Goal: Task Accomplishment & Management: Manage account settings

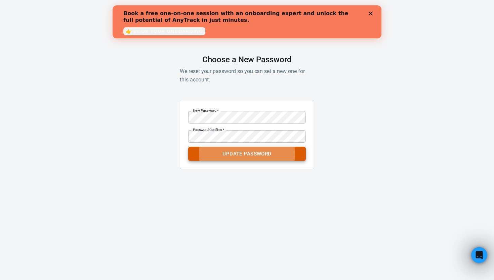
click at [260, 155] on button "Update Password" at bounding box center [247, 154] width 118 height 14
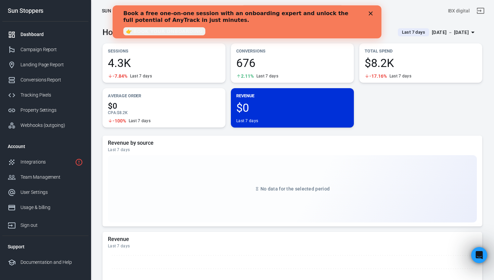
click at [33, 32] on div "Dashboard" at bounding box center [52, 34] width 63 height 7
click at [31, 35] on div "Dashboard" at bounding box center [52, 34] width 63 height 7
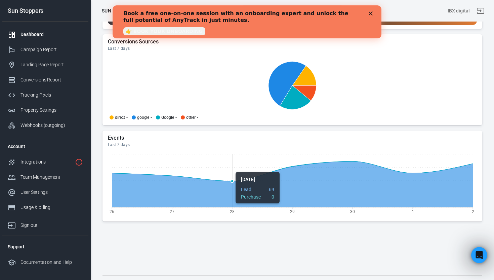
scroll to position [679, 0]
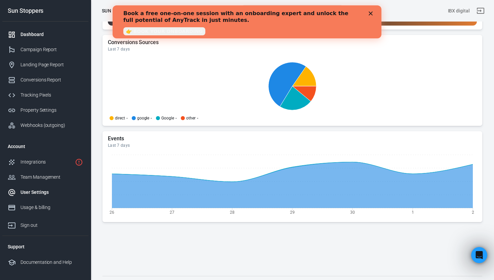
click at [45, 191] on div "User Settings" at bounding box center [52, 192] width 63 height 7
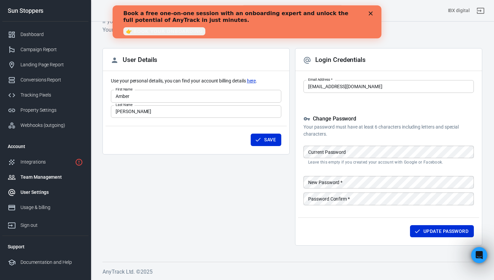
click at [47, 178] on div "Team Management" at bounding box center [52, 176] width 63 height 7
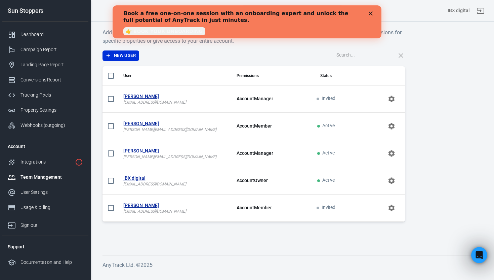
click at [136, 177] on strong "IBX digital" at bounding box center [174, 177] width 103 height 7
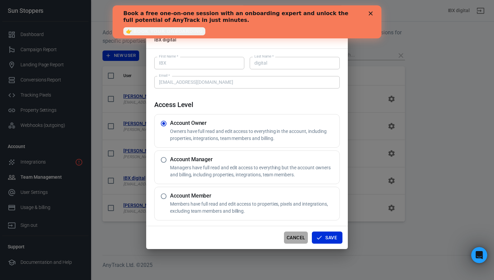
click at [297, 239] on button "Cancel" at bounding box center [296, 237] width 24 height 12
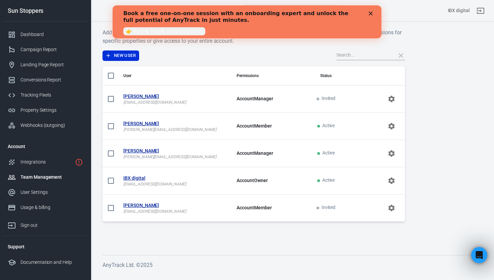
click at [373, 12] on div "Close" at bounding box center [372, 13] width 7 height 4
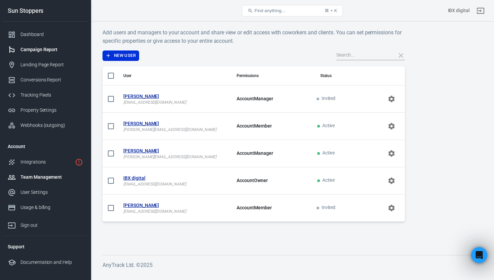
click at [41, 47] on div "Campaign Report" at bounding box center [52, 49] width 63 height 7
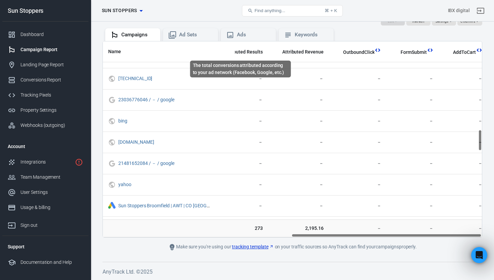
scroll to position [793, 376]
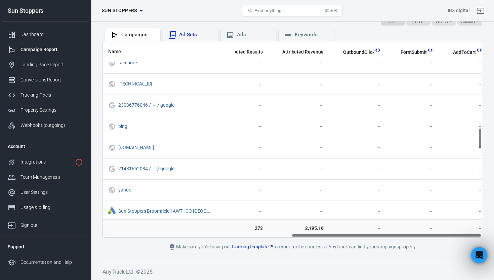
click at [178, 32] on div "Ad Sets" at bounding box center [190, 35] width 44 height 8
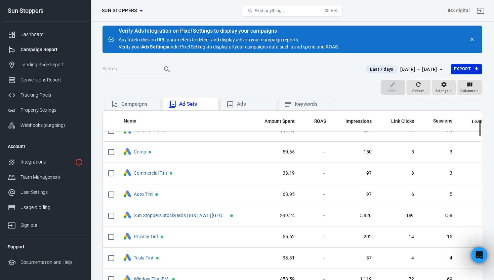
scroll to position [93, 0]
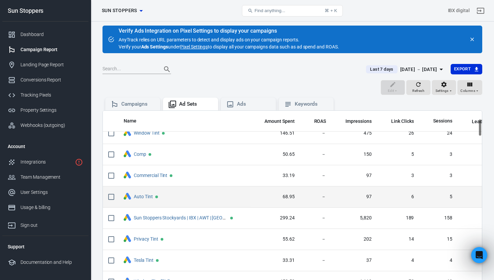
click at [292, 191] on td "68.95" at bounding box center [275, 196] width 50 height 21
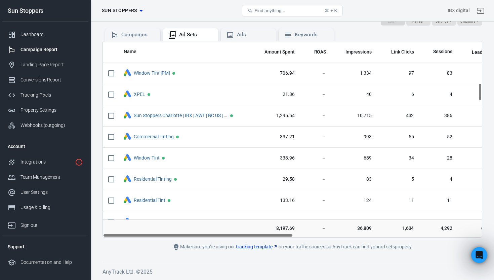
scroll to position [466, 0]
click at [26, 207] on div "Usage & billing" at bounding box center [52, 207] width 63 height 7
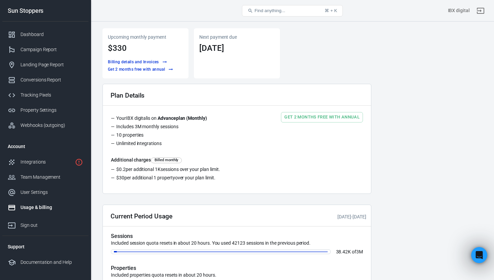
click at [143, 60] on button "Billing details and Invoices" at bounding box center [137, 61] width 63 height 7
click at [33, 206] on div "Usage & billing" at bounding box center [52, 207] width 63 height 7
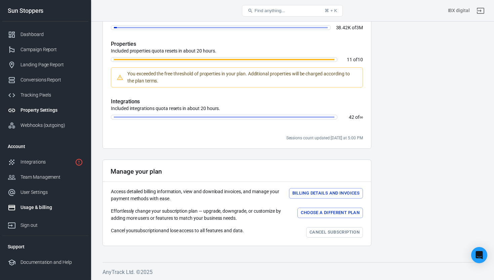
click at [47, 109] on div "Property Settings" at bounding box center [52, 110] width 63 height 7
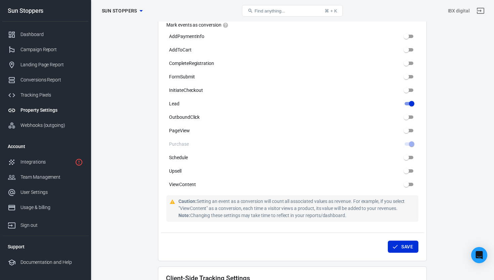
scroll to position [341, 0]
click at [140, 12] on icon "button" at bounding box center [141, 11] width 8 height 8
